Goal: Information Seeking & Learning: Learn about a topic

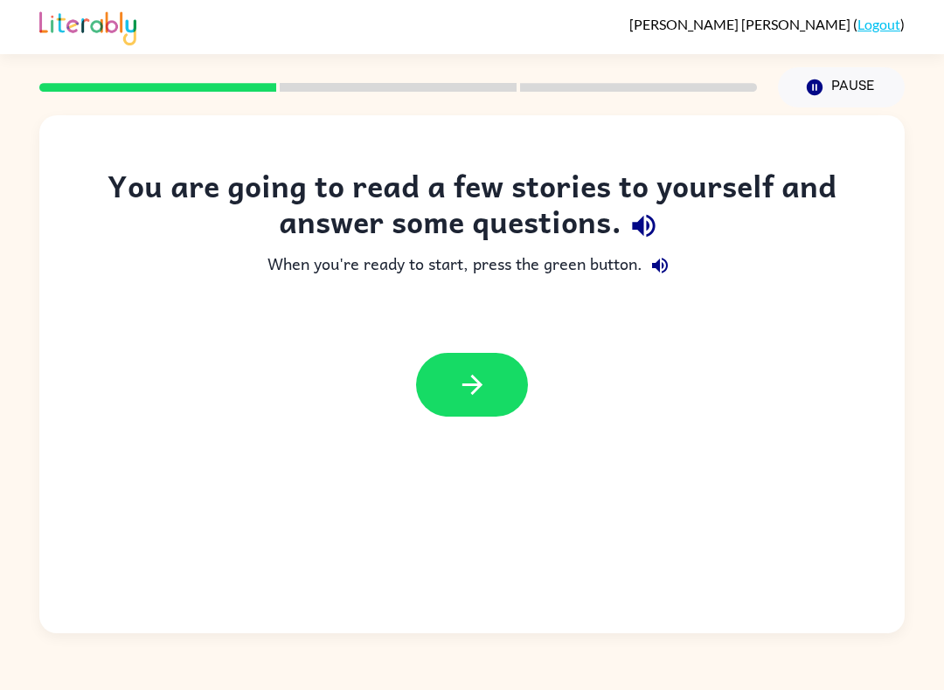
click at [498, 378] on button "button" at bounding box center [472, 385] width 112 height 64
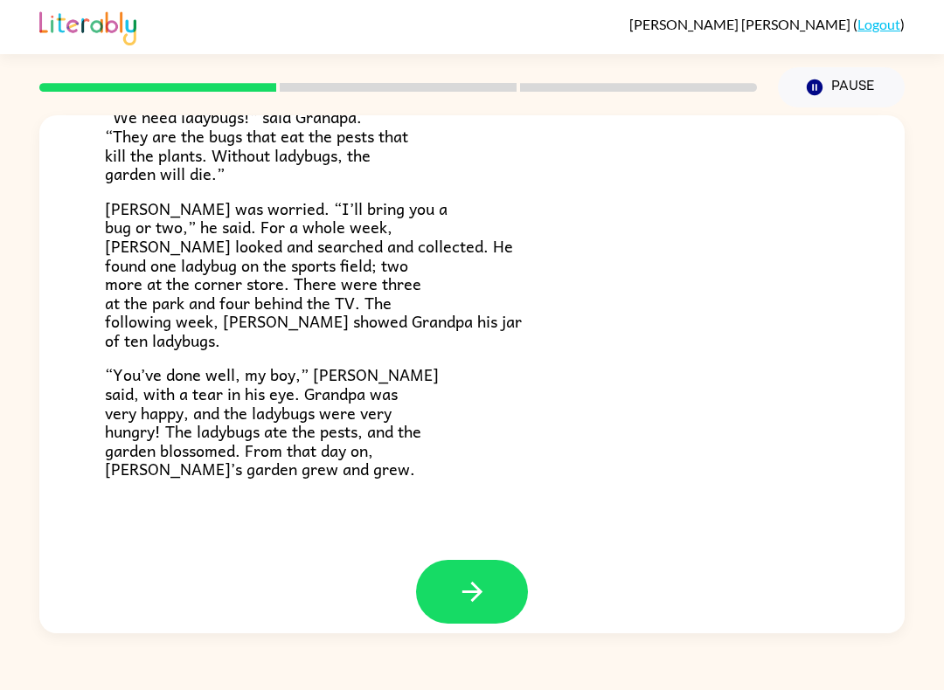
scroll to position [461, 0]
click at [485, 561] on button "button" at bounding box center [472, 593] width 112 height 64
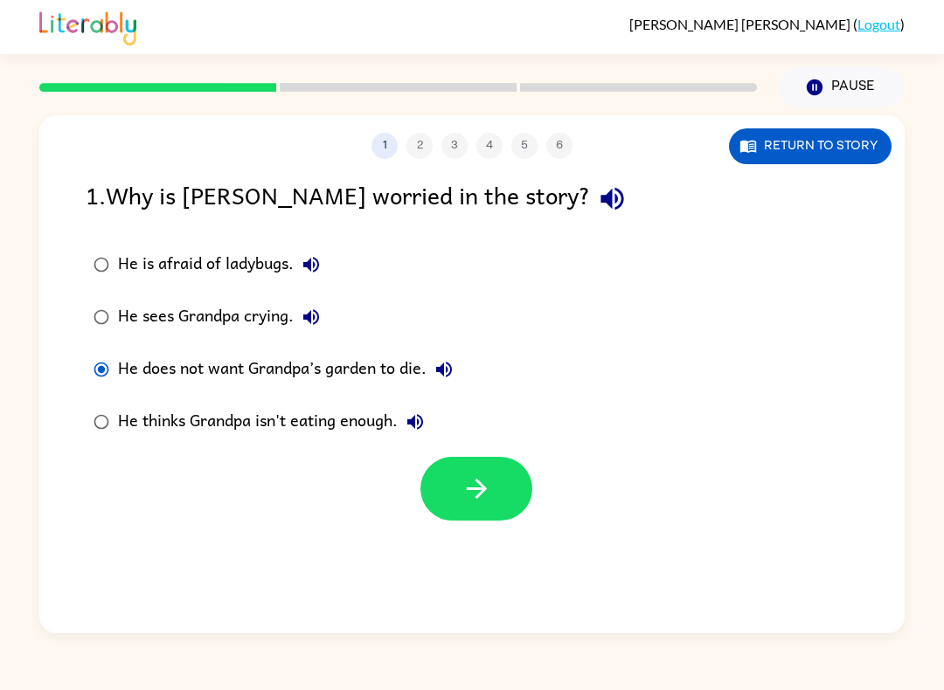
click at [475, 488] on icon "button" at bounding box center [476, 489] width 31 height 31
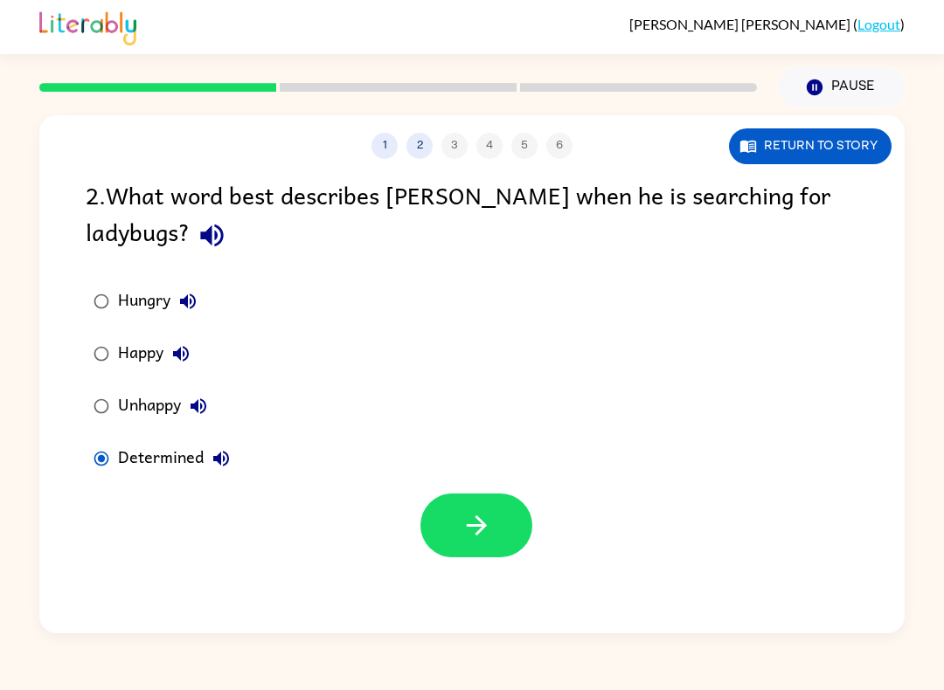
click at [492, 525] on button "button" at bounding box center [476, 526] width 112 height 64
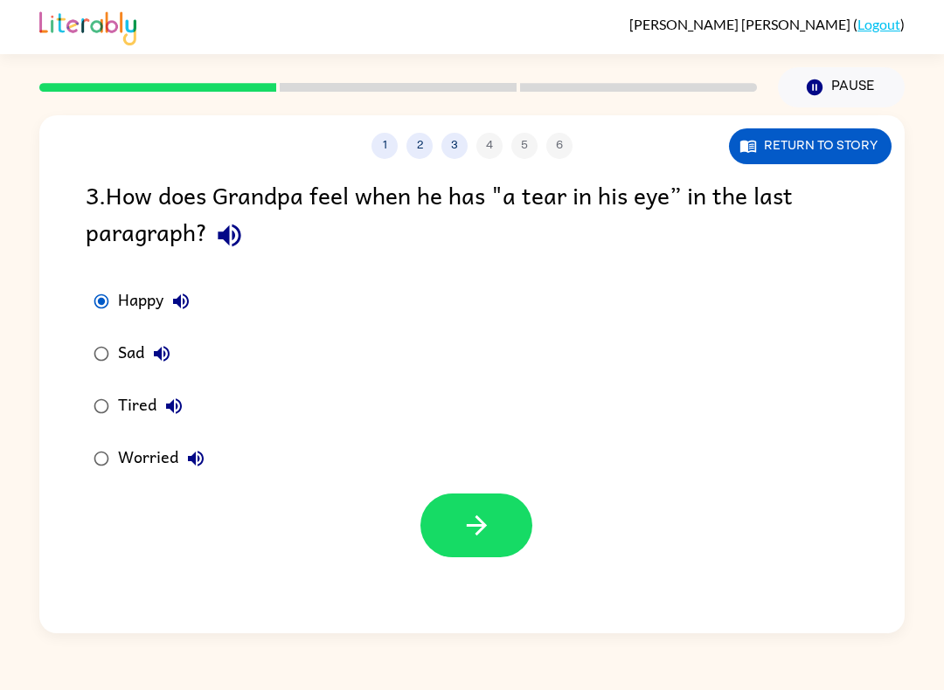
click at [472, 526] on icon "button" at bounding box center [476, 525] width 31 height 31
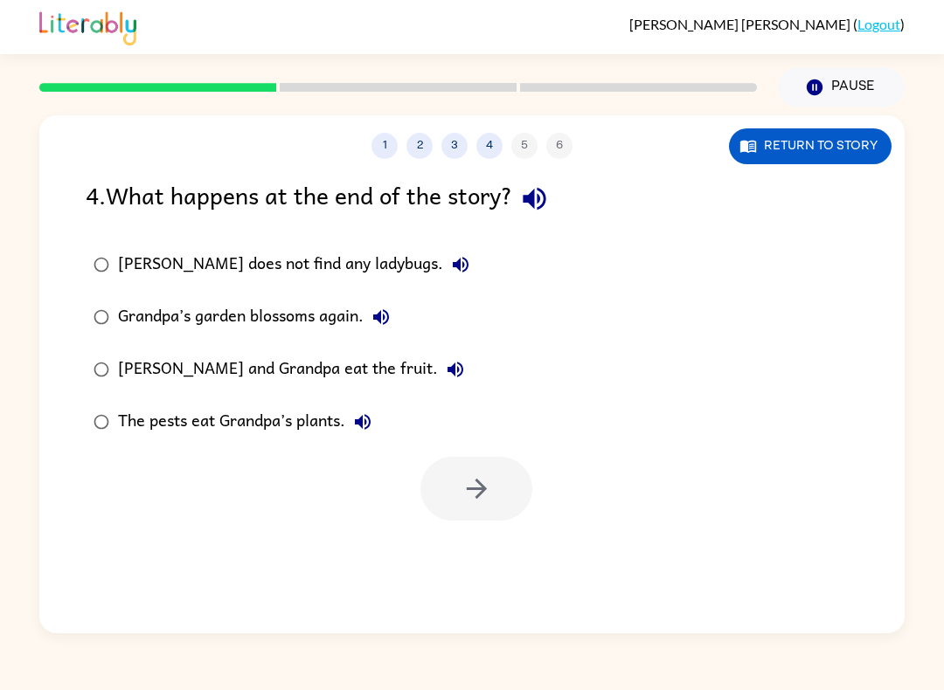
click at [301, 322] on div "Grandpa’s garden blossoms again." at bounding box center [258, 317] width 280 height 35
click at [520, 477] on button "button" at bounding box center [476, 489] width 112 height 64
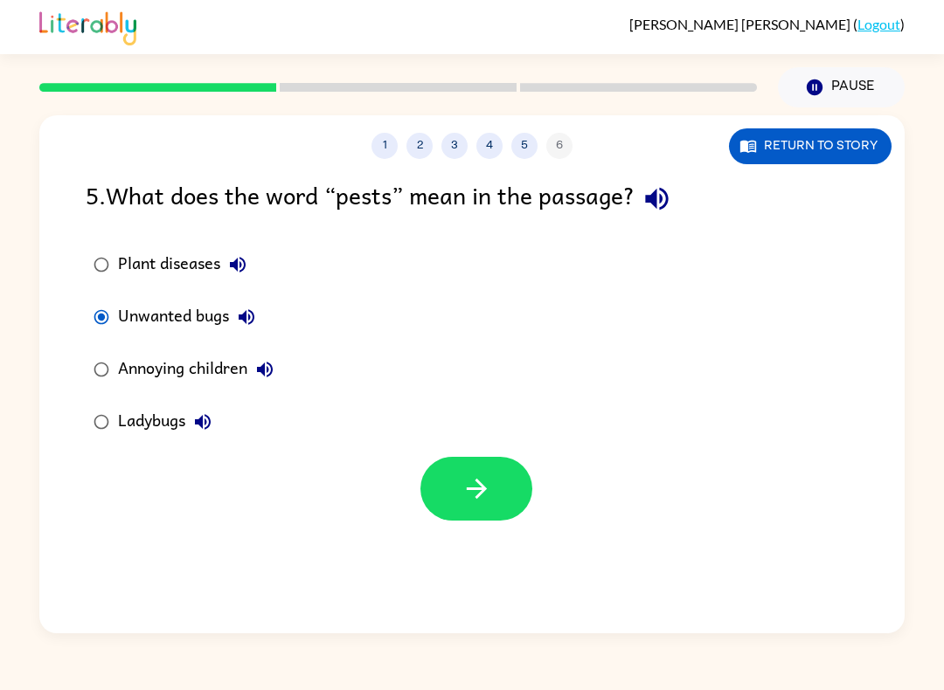
click at [481, 486] on icon "button" at bounding box center [476, 489] width 20 height 20
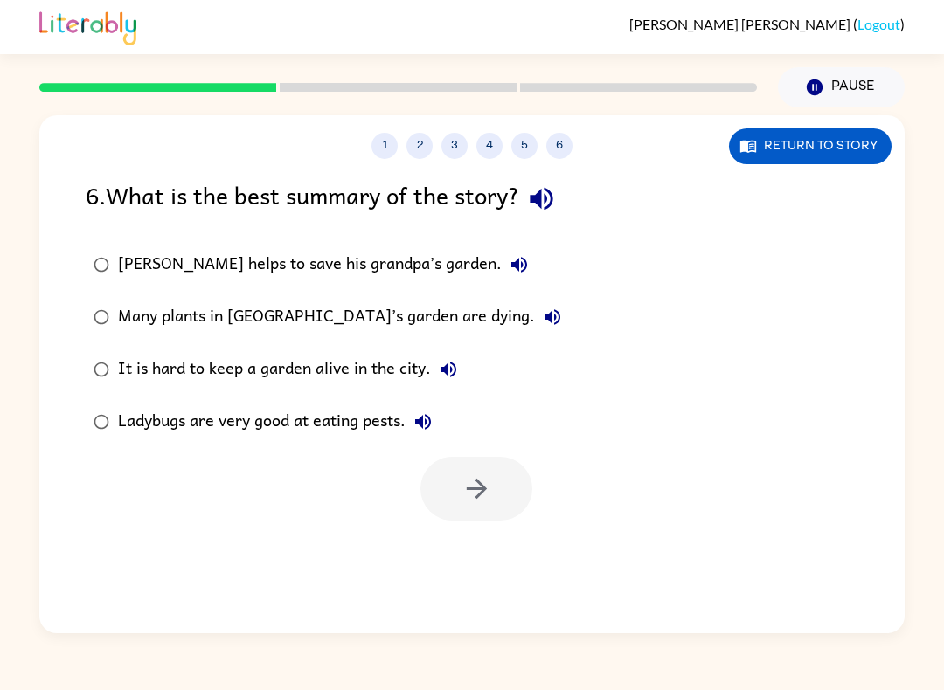
click at [325, 413] on div "Ladybugs are very good at eating pests." at bounding box center [279, 422] width 322 height 35
click at [487, 482] on icon "button" at bounding box center [476, 489] width 31 height 31
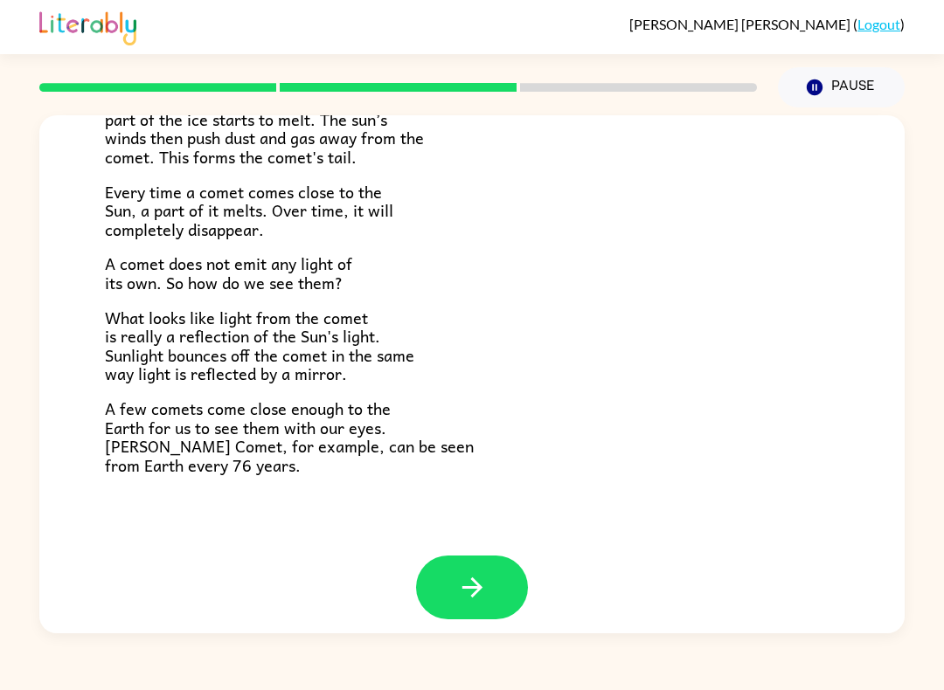
scroll to position [330, 0]
click at [480, 559] on button "button" at bounding box center [472, 589] width 112 height 64
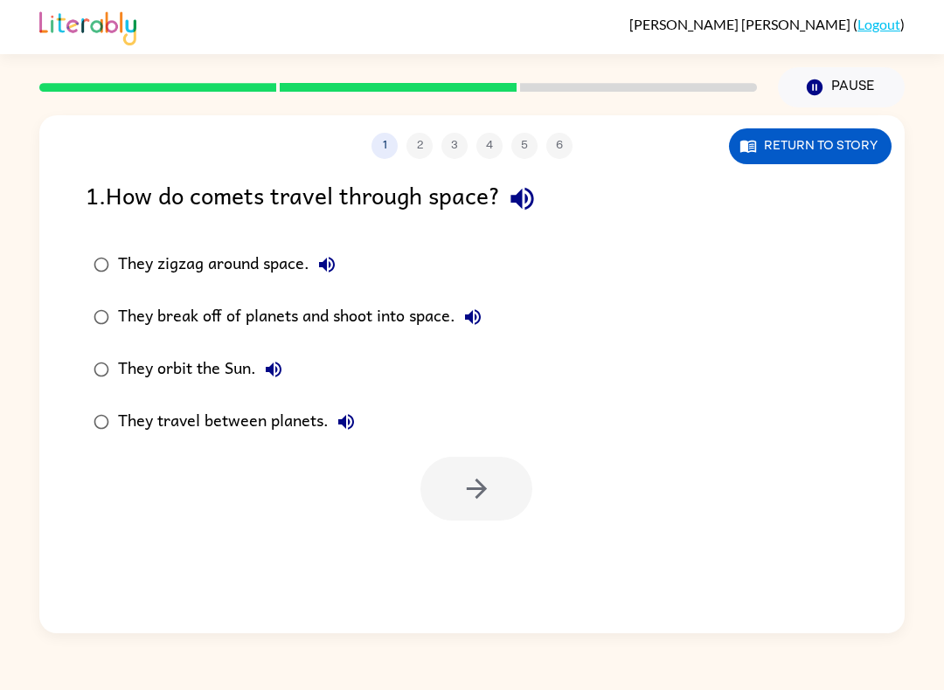
click at [799, 122] on div "1 2 3 4 5 6 Return to story" at bounding box center [471, 137] width 865 height 44
click at [792, 145] on button "Return to story" at bounding box center [810, 146] width 163 height 36
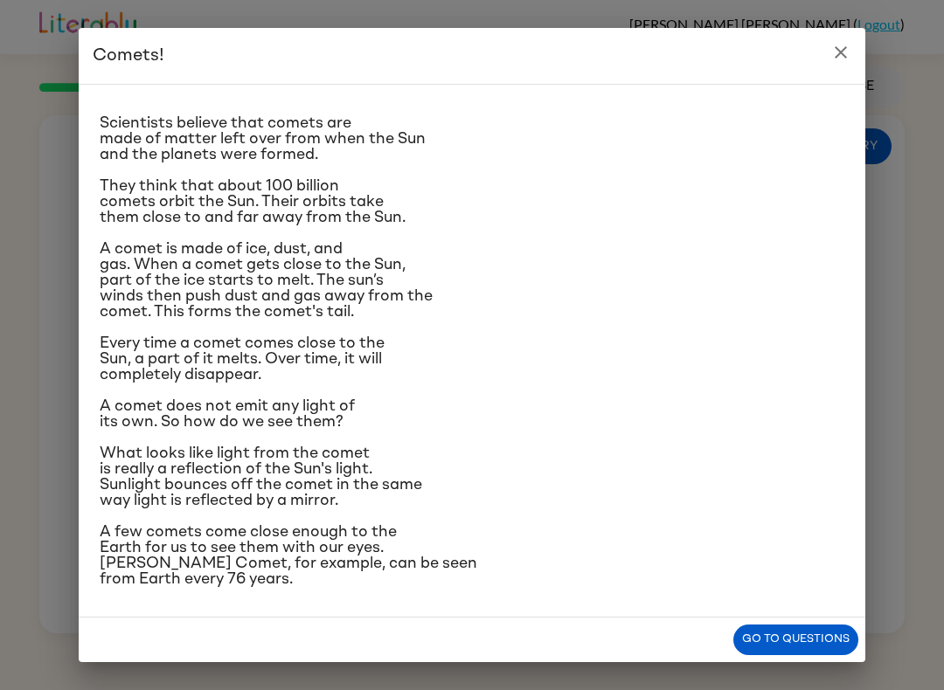
scroll to position [122, 0]
click at [727, 623] on div "Go to questions" at bounding box center [472, 640] width 786 height 45
click at [771, 645] on button "Go to questions" at bounding box center [795, 640] width 125 height 31
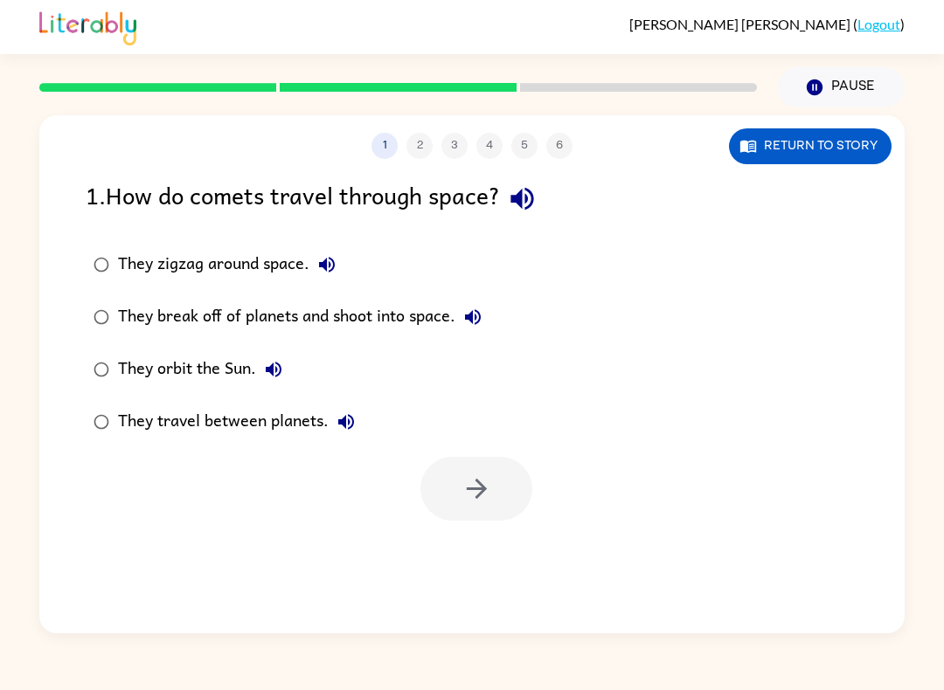
click at [242, 395] on label "They orbit the Sun." at bounding box center [287, 369] width 423 height 52
click at [241, 394] on label "They orbit the Sun." at bounding box center [287, 369] width 423 height 52
click at [501, 469] on button "button" at bounding box center [476, 489] width 112 height 64
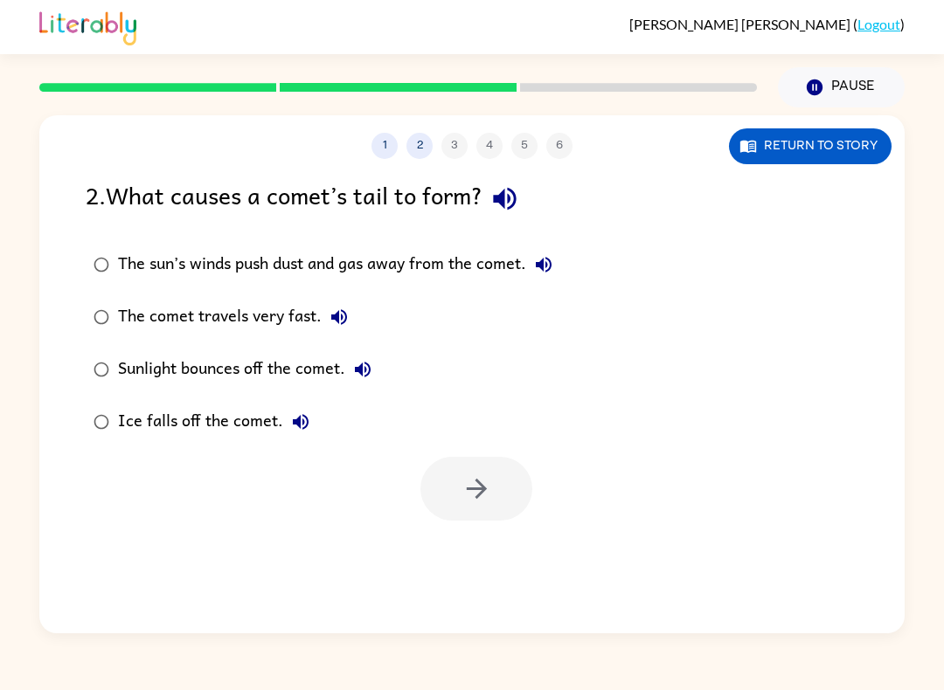
click at [114, 252] on label "The sun’s winds push dust and gas away from the comet." at bounding box center [323, 265] width 494 height 52
click at [467, 481] on icon "button" at bounding box center [476, 489] width 31 height 31
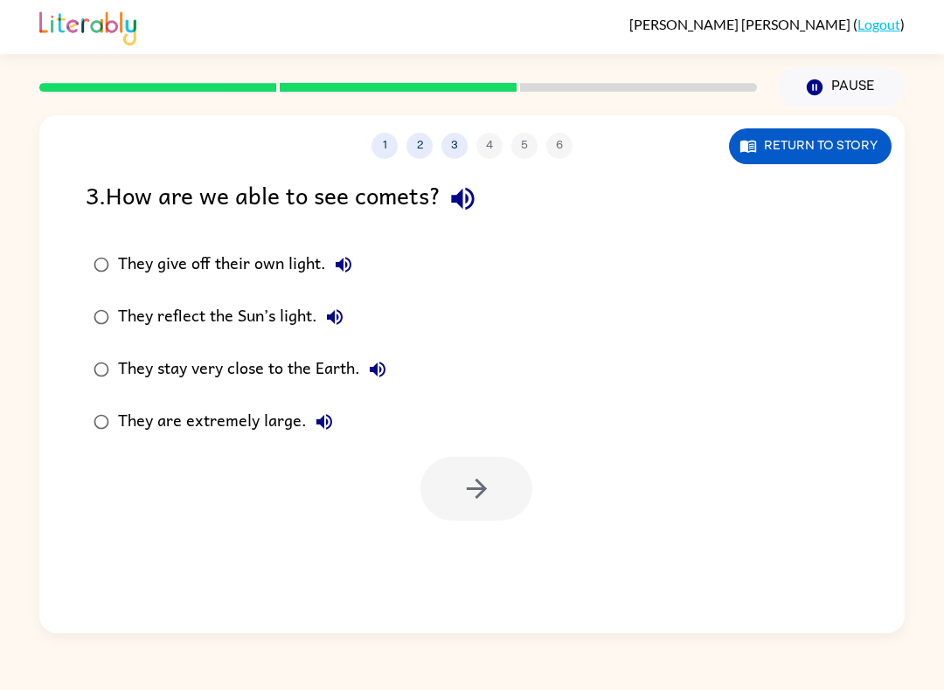
click at [217, 301] on div "They reflect the Sun’s light." at bounding box center [235, 317] width 234 height 35
click at [517, 485] on button "button" at bounding box center [476, 489] width 112 height 64
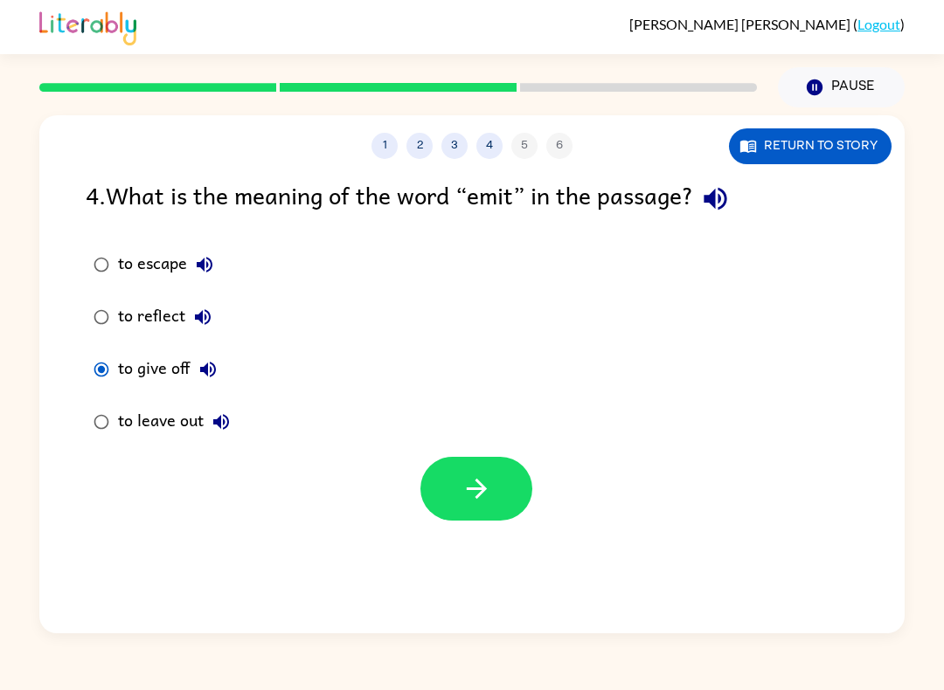
click at [491, 478] on icon "button" at bounding box center [476, 489] width 31 height 31
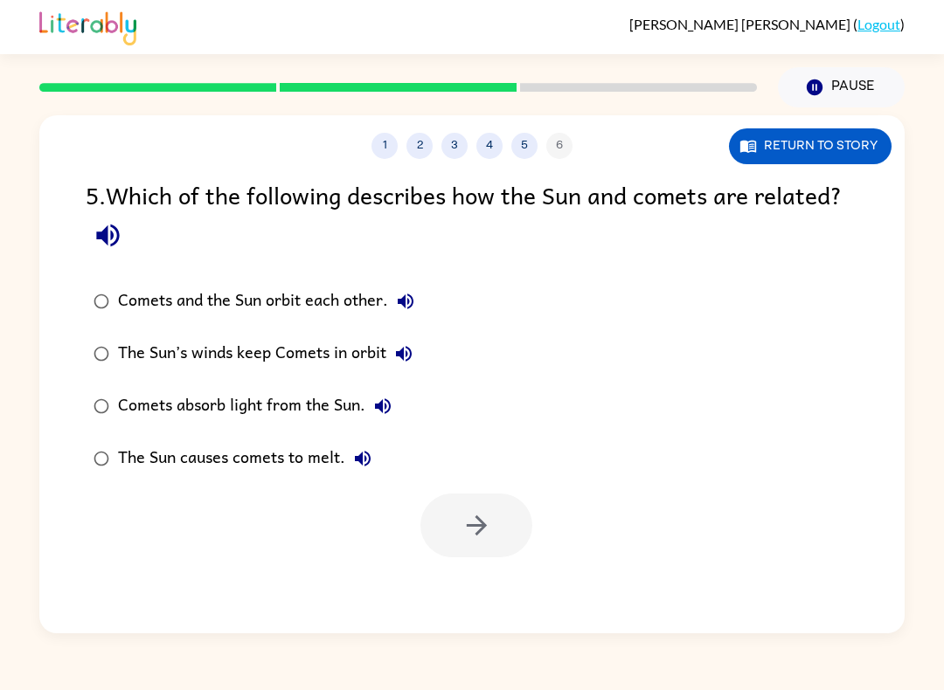
click at [224, 288] on div "Comets and the Sun orbit each other." at bounding box center [270, 301] width 305 height 35
click at [332, 386] on label "Comets absorb light from the Sun." at bounding box center [254, 406] width 356 height 52
click at [359, 353] on div "The Sun’s winds keep Comets in orbit" at bounding box center [269, 353] width 303 height 35
click at [485, 505] on button "button" at bounding box center [476, 526] width 112 height 64
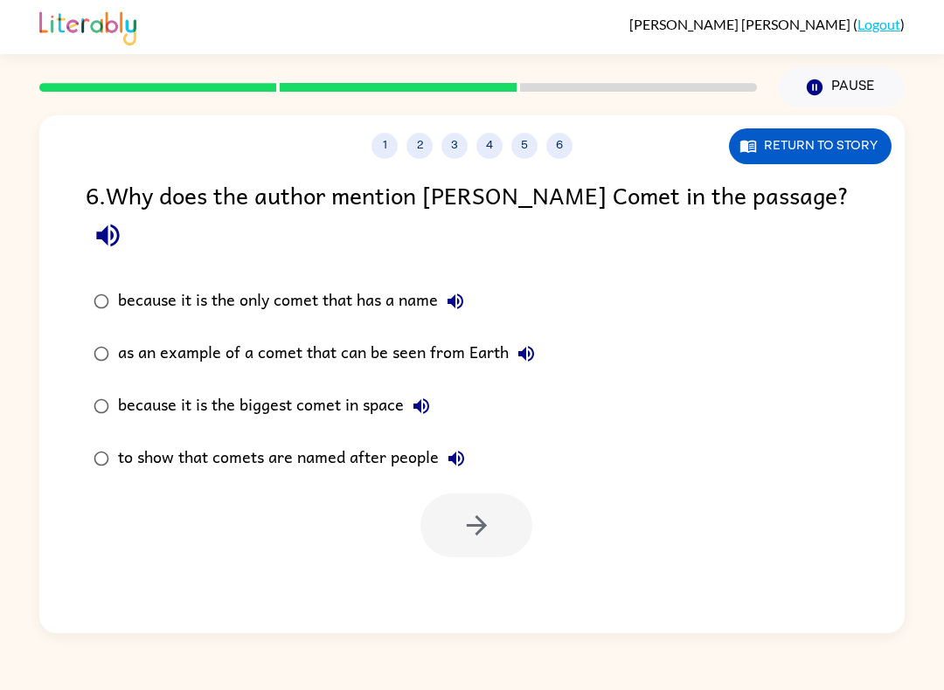
click at [316, 328] on label "as an example of a comet that can be seen from Earth" at bounding box center [314, 354] width 476 height 52
click at [519, 495] on button "button" at bounding box center [476, 526] width 112 height 64
